Goal: Task Accomplishment & Management: Manage account settings

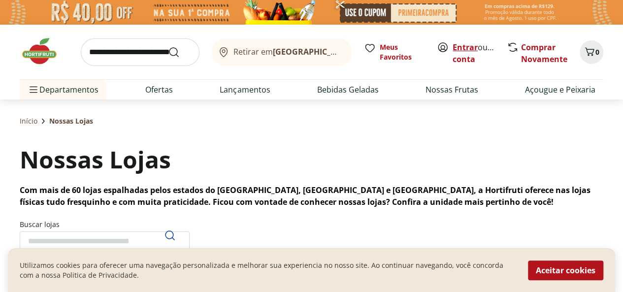
click at [465, 48] on link "Entrar" at bounding box center [465, 47] width 25 height 11
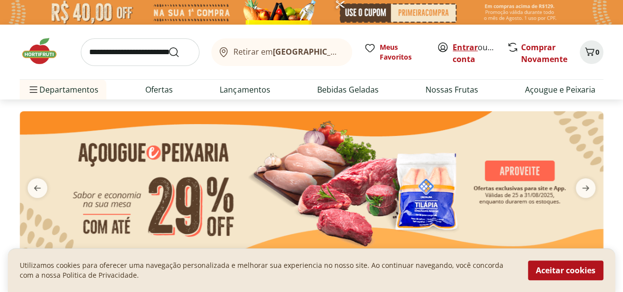
click at [460, 47] on link "Entrar" at bounding box center [465, 47] width 25 height 11
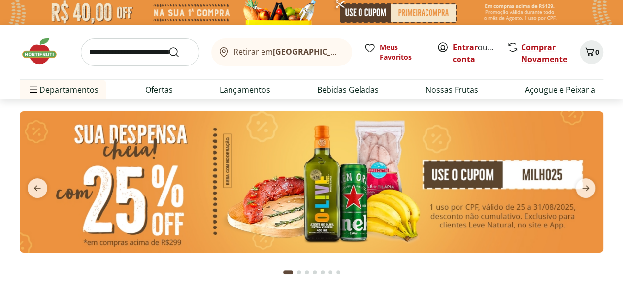
click at [530, 44] on link "Comprar Novamente" at bounding box center [544, 53] width 46 height 23
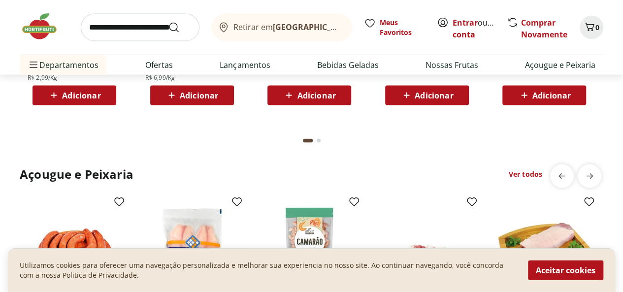
scroll to position [886, 0]
